Goal: Transaction & Acquisition: Purchase product/service

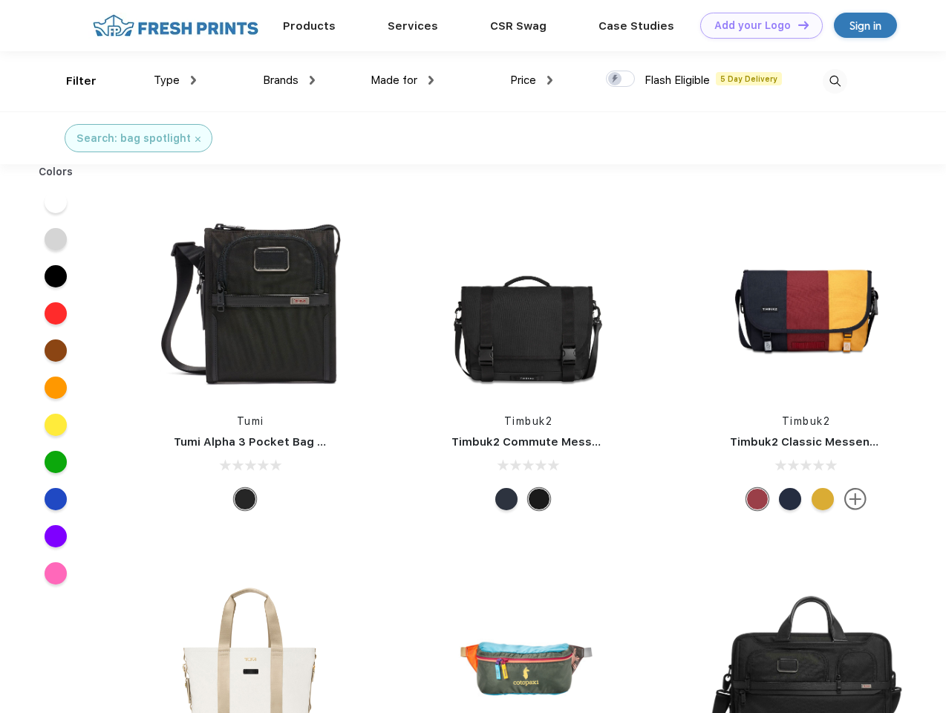
click at [756, 25] on link "Add your Logo Design Tool" at bounding box center [761, 26] width 122 height 26
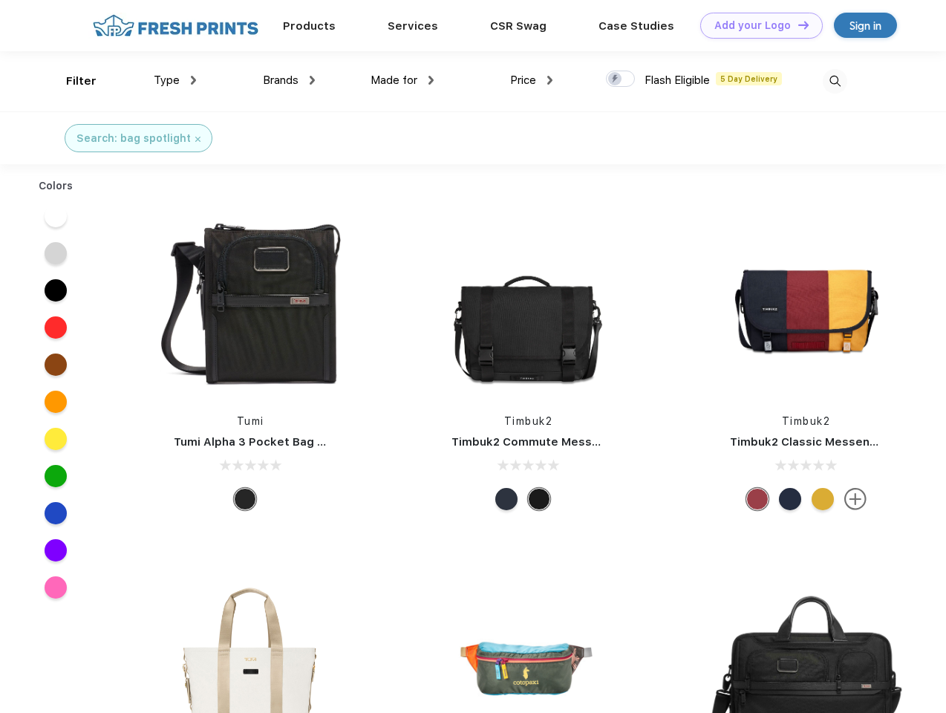
click at [0, 0] on div "Design Tool" at bounding box center [0, 0] width 0 height 0
click at [797, 24] on link "Add your Logo Design Tool" at bounding box center [761, 26] width 122 height 26
click at [71, 81] on div "Filter" at bounding box center [81, 81] width 30 height 17
click at [175, 80] on span "Type" at bounding box center [167, 79] width 26 height 13
click at [289, 80] on span "Brands" at bounding box center [281, 79] width 36 height 13
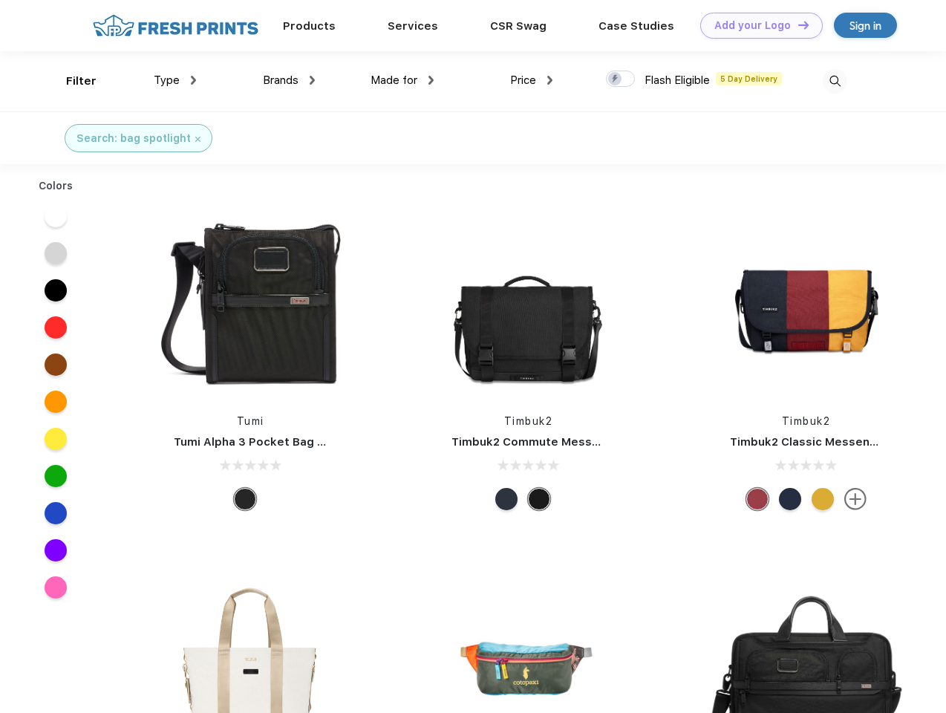
click at [402, 80] on span "Made for" at bounding box center [393, 79] width 47 height 13
click at [532, 80] on span "Price" at bounding box center [523, 79] width 26 height 13
click at [621, 79] on div at bounding box center [620, 79] width 29 height 16
click at [615, 79] on input "checkbox" at bounding box center [611, 75] width 10 height 10
click at [834, 81] on img at bounding box center [835, 81] width 24 height 24
